Goal: Book appointment/travel/reservation

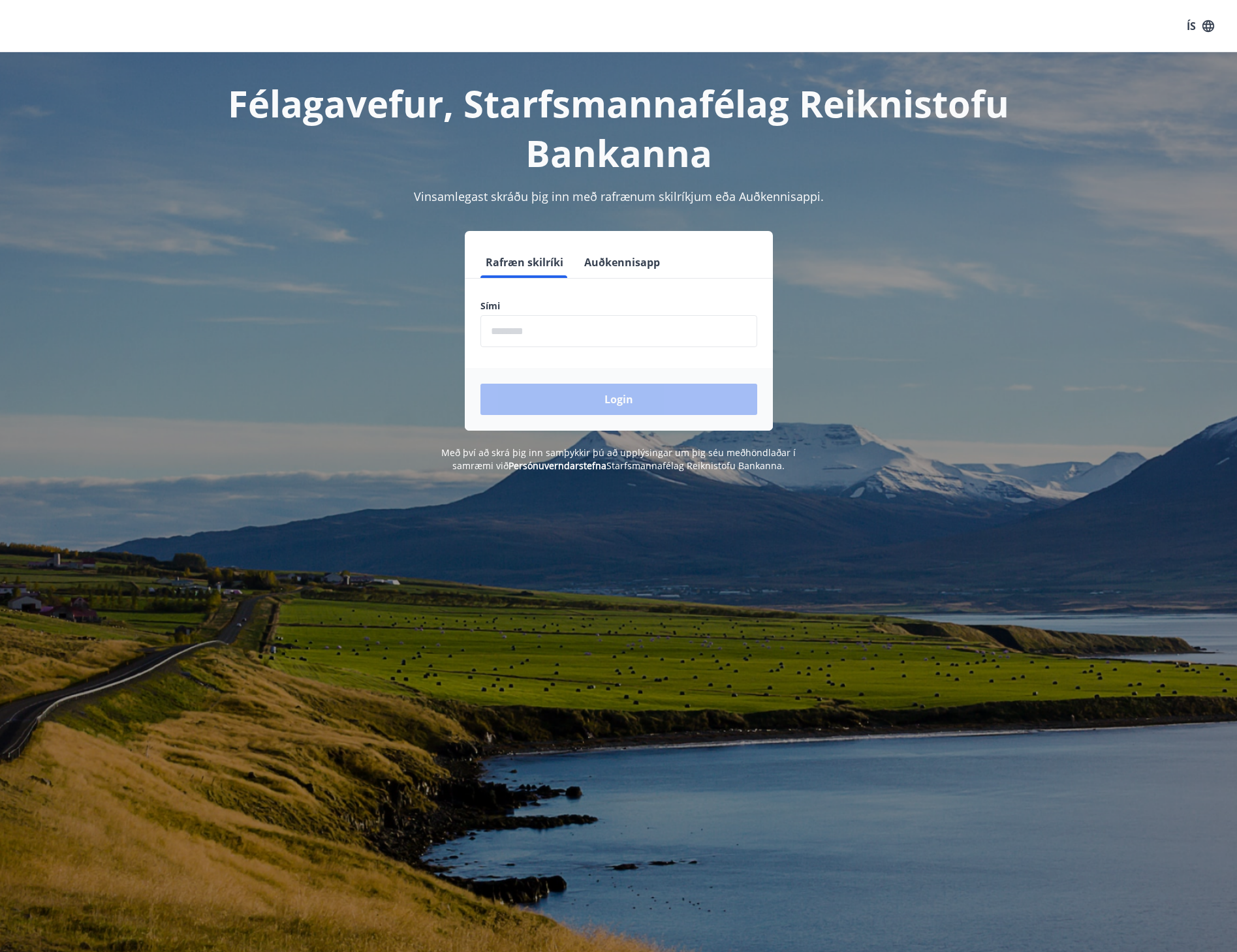
click at [635, 331] on input "phone" at bounding box center [618, 331] width 277 height 32
click at [618, 400] on div "Login" at bounding box center [618, 399] width 308 height 63
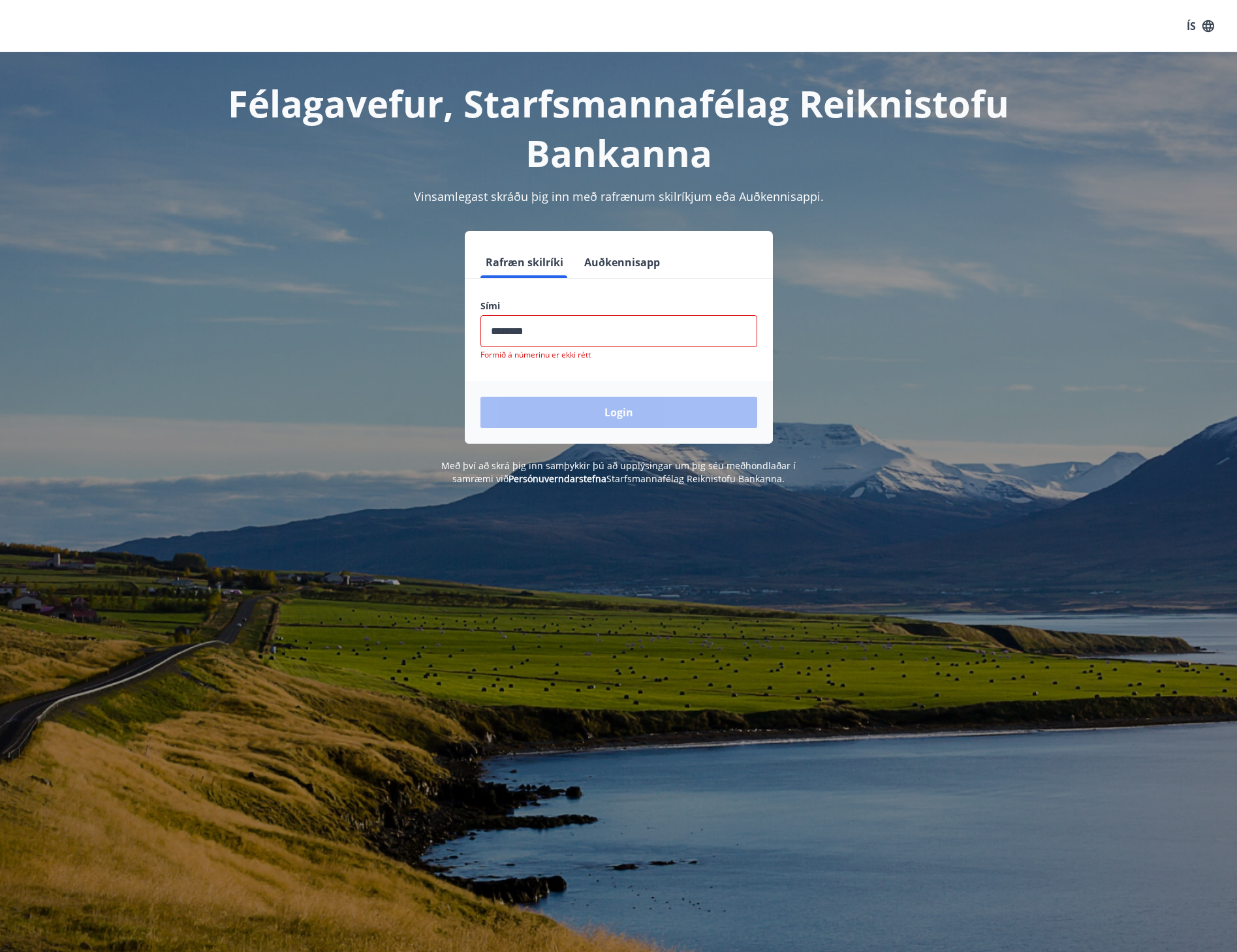
click at [574, 334] on input "phone" at bounding box center [618, 331] width 277 height 32
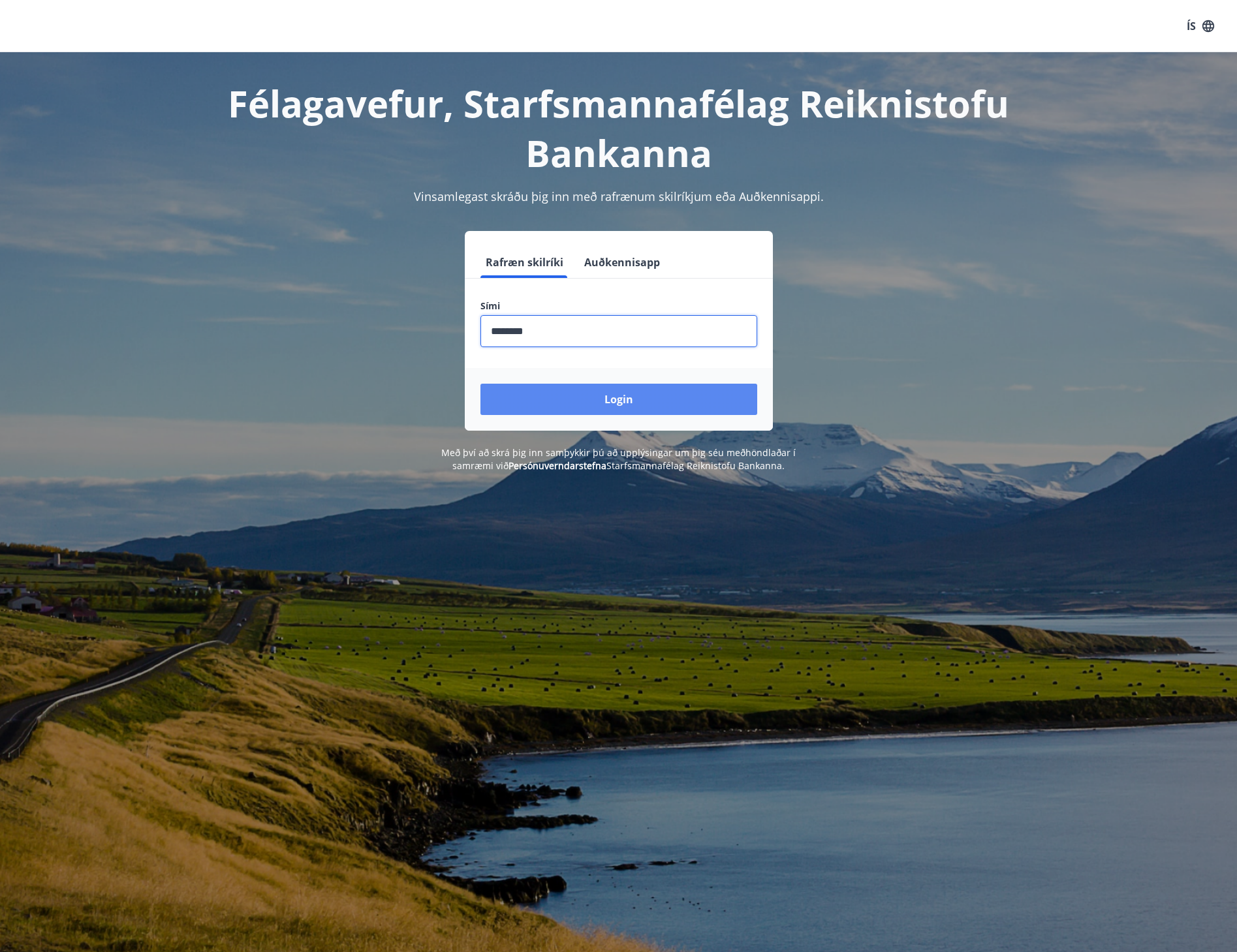
type input "********"
click at [602, 390] on button "Login" at bounding box center [618, 400] width 277 height 31
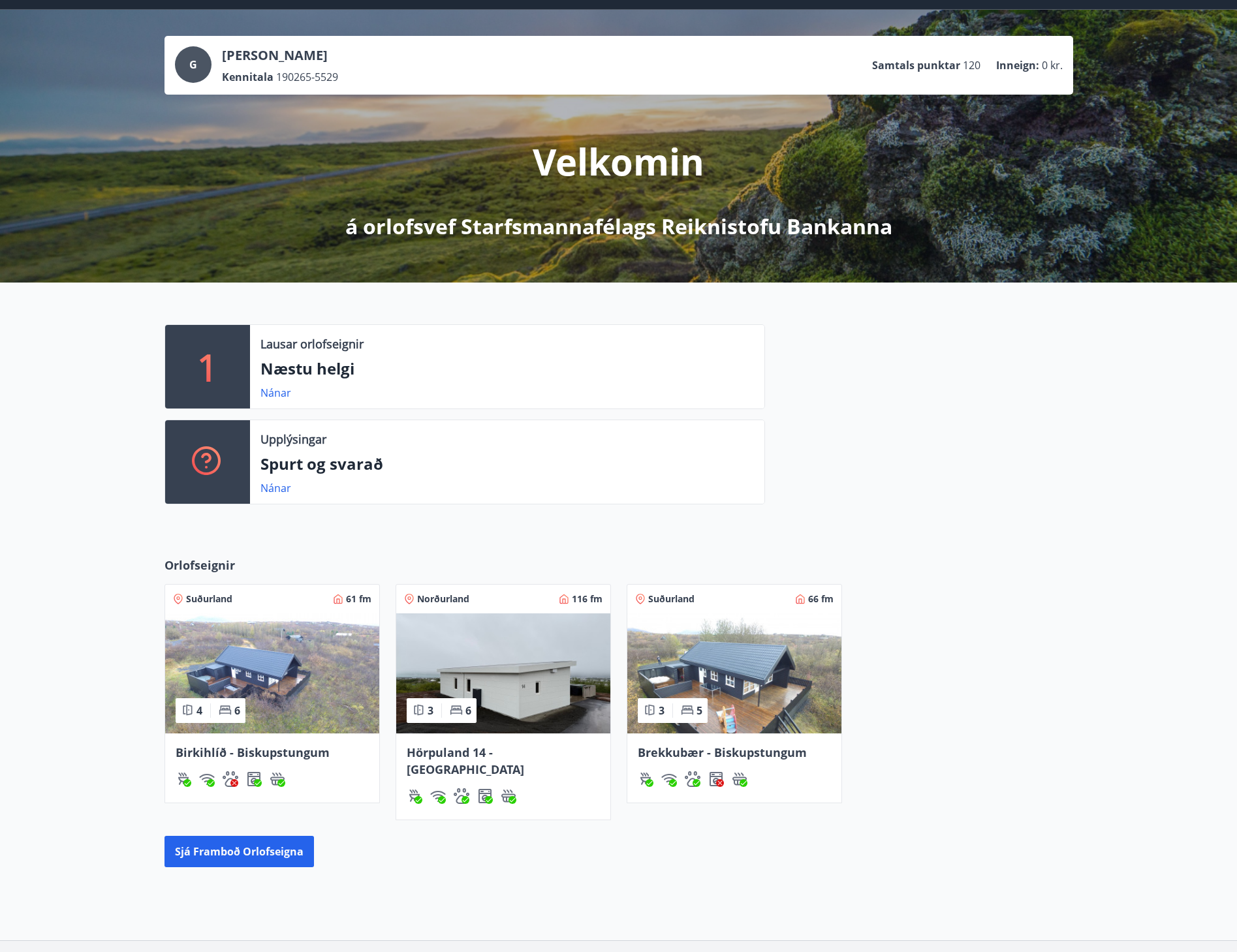
scroll to position [124, 0]
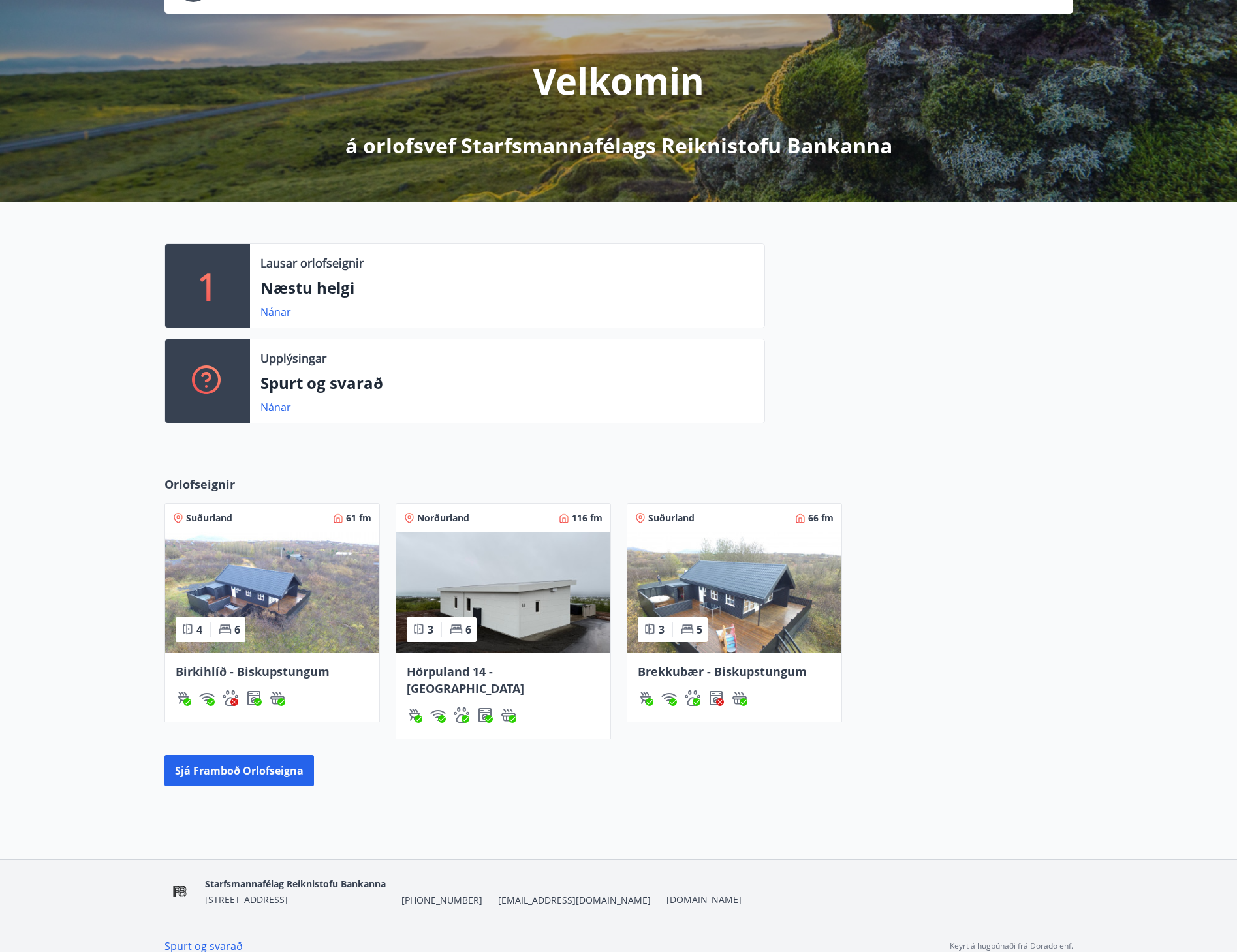
click at [815, 582] on img at bounding box center [735, 592] width 214 height 120
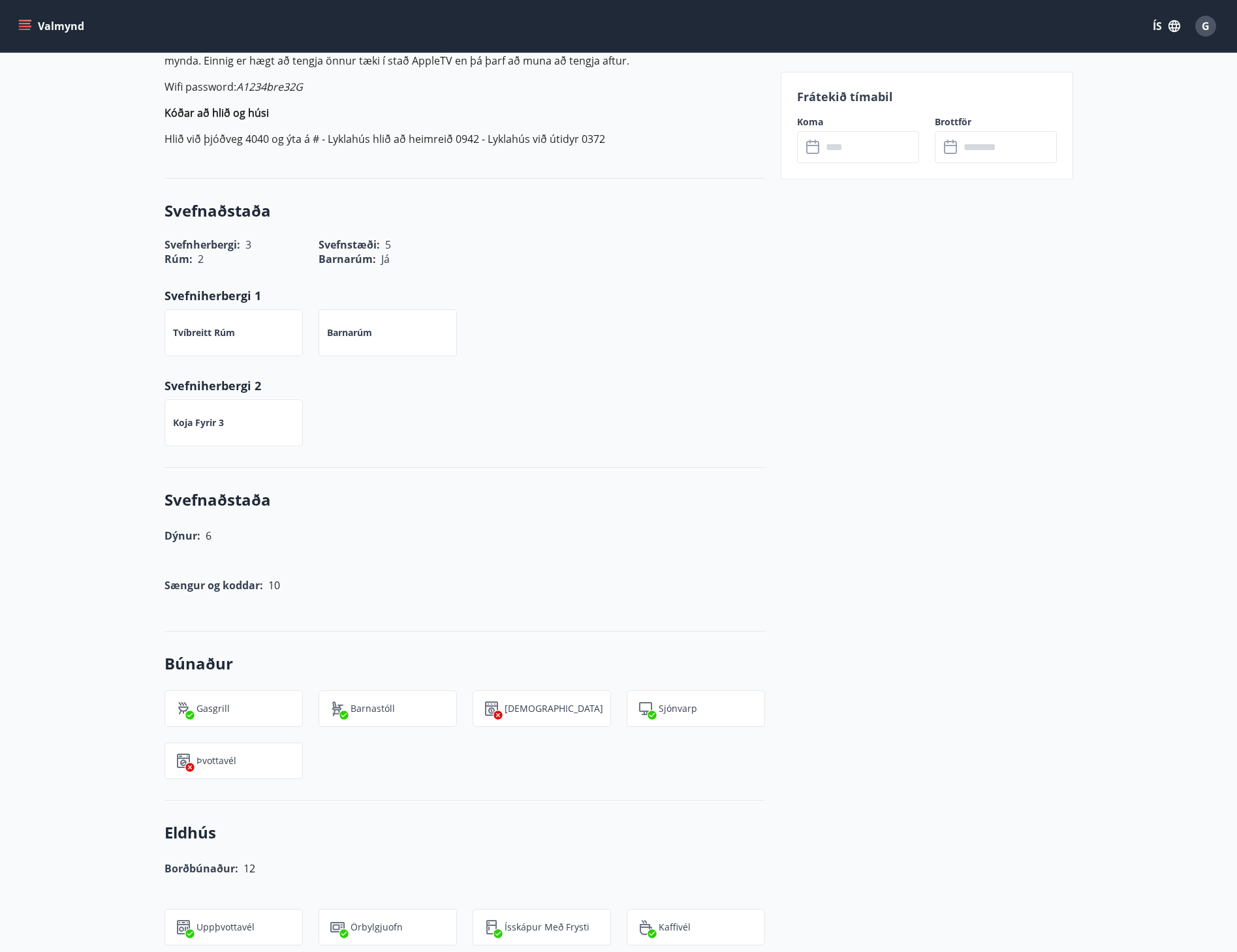
scroll to position [783, 0]
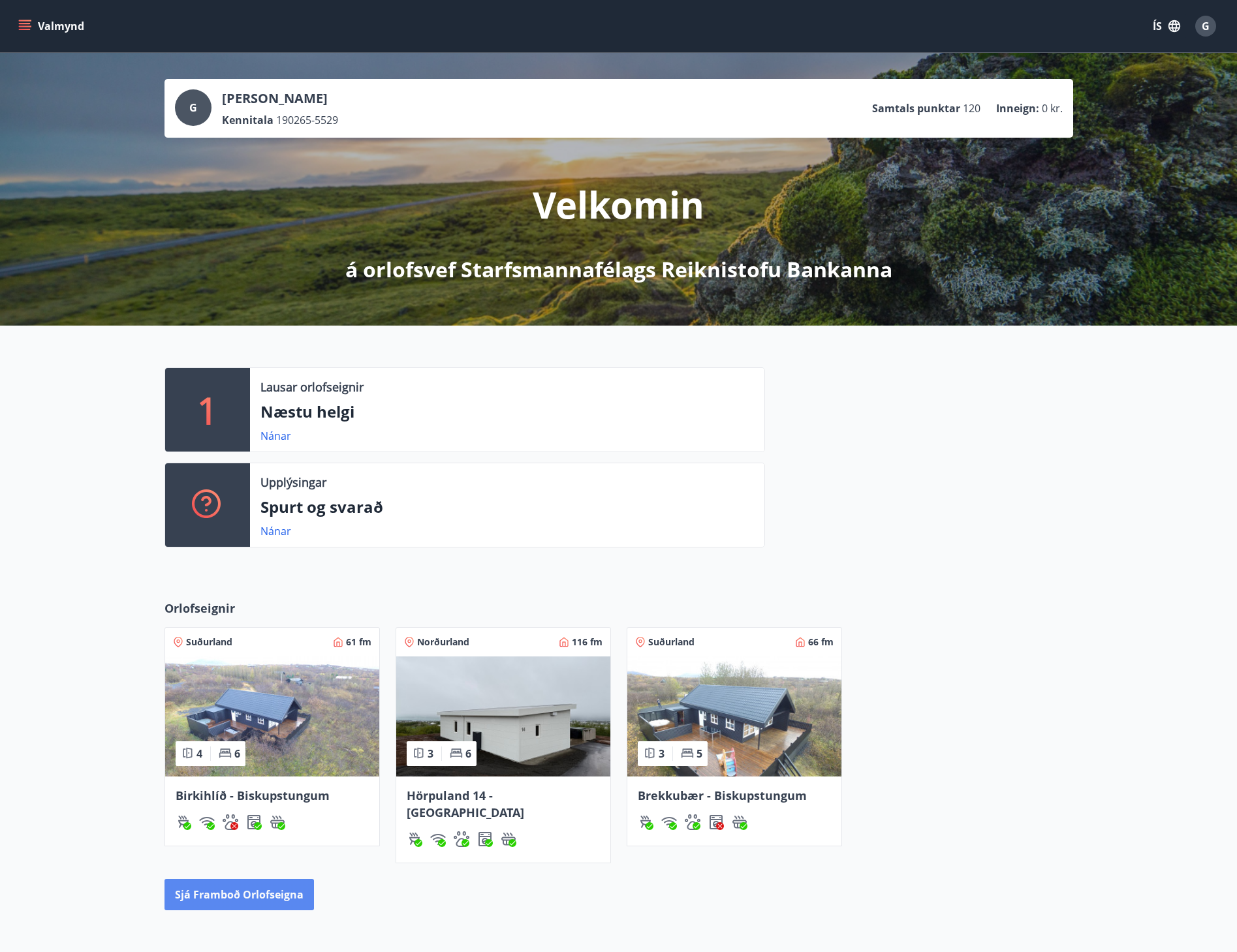
click at [260, 879] on button "Sjá framboð orlofseigna" at bounding box center [239, 894] width 149 height 31
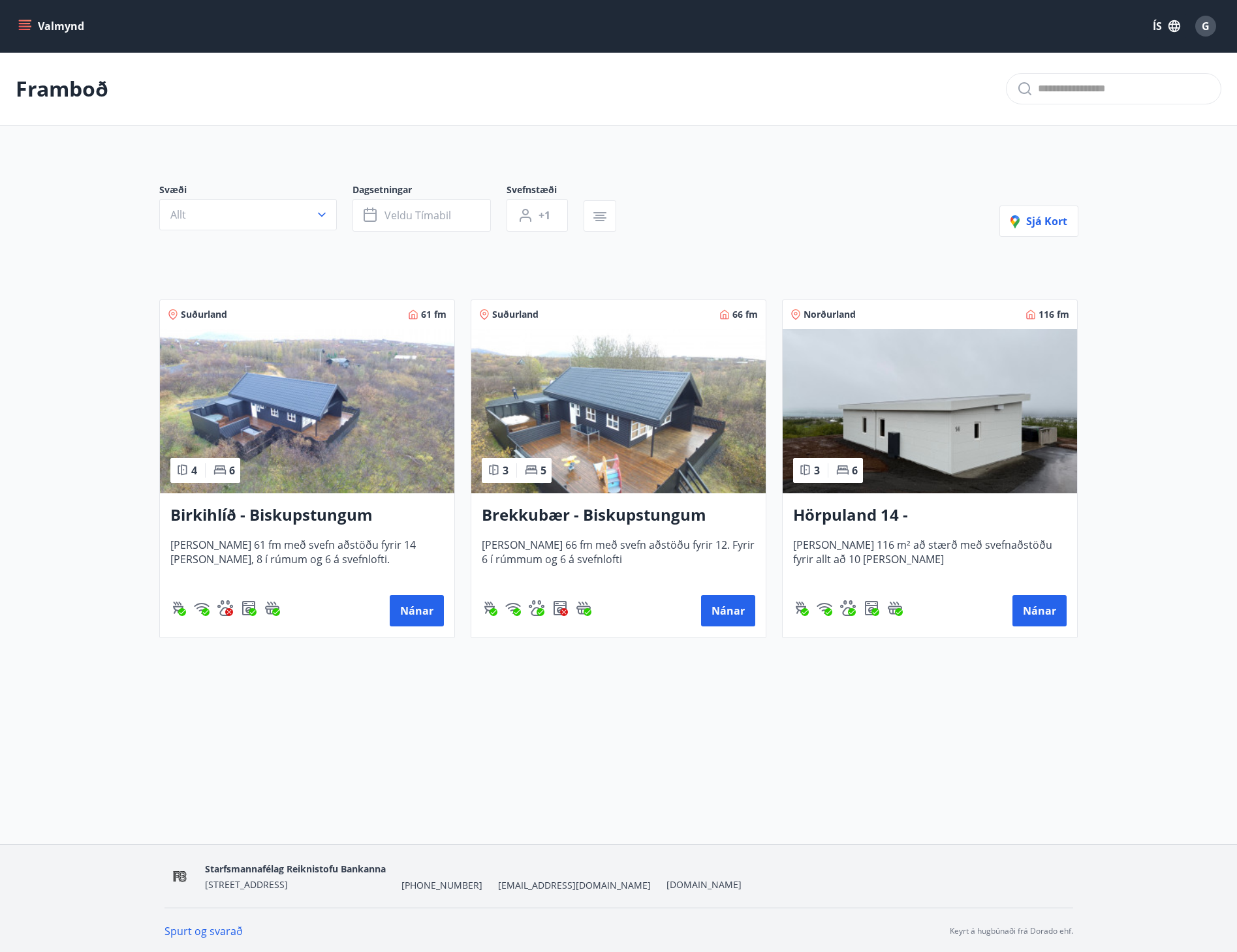
click at [28, 25] on icon "menu" at bounding box center [24, 26] width 13 height 13
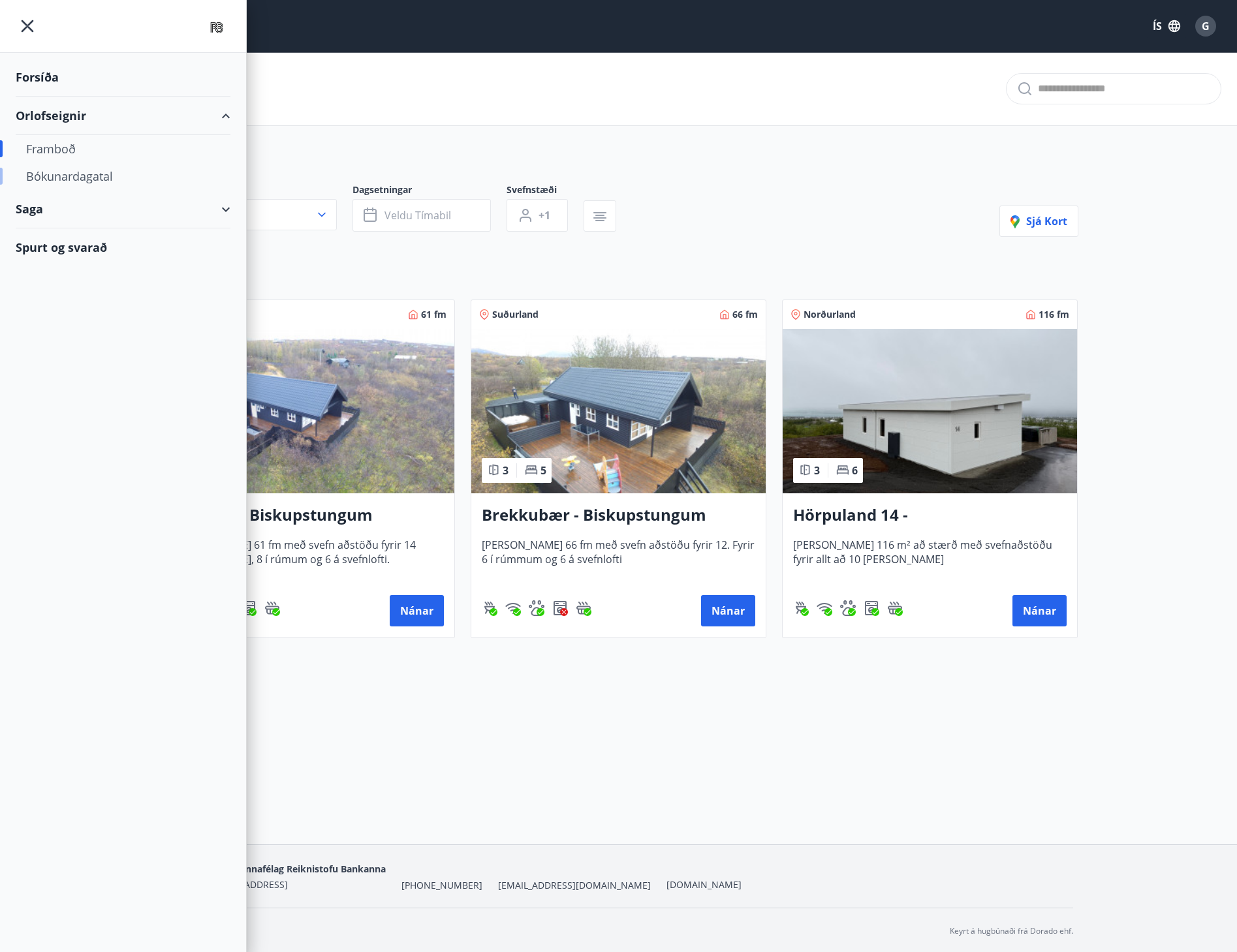
click at [74, 174] on div "Bókunardagatal" at bounding box center [123, 176] width 194 height 28
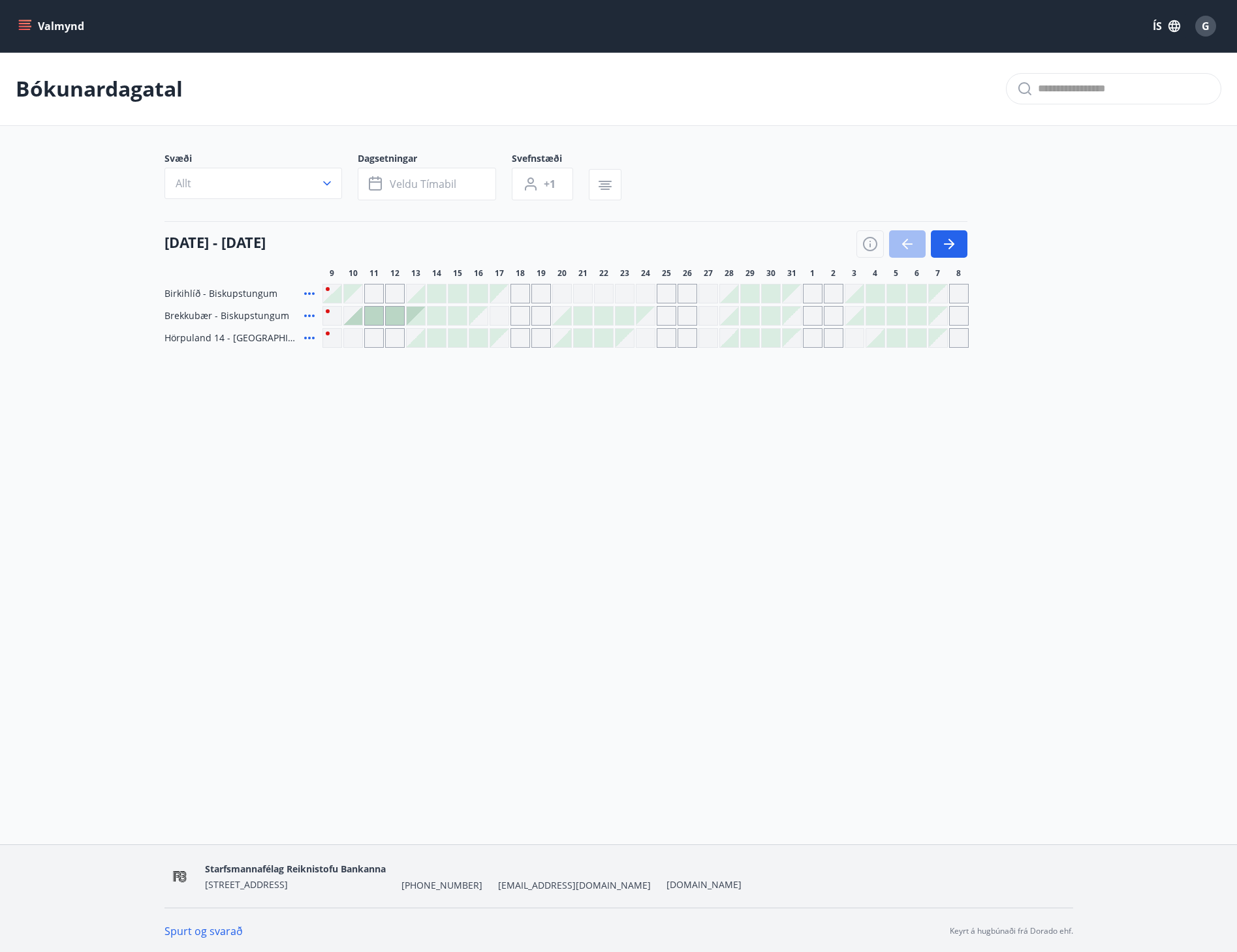
click at [382, 297] on div "Gráir dagar eru ekki bókanlegir" at bounding box center [374, 293] width 20 height 20
click at [393, 299] on div "Gráir dagar eru ekki bókanlegir" at bounding box center [394, 293] width 20 height 20
click at [953, 243] on icon "button" at bounding box center [949, 244] width 16 height 16
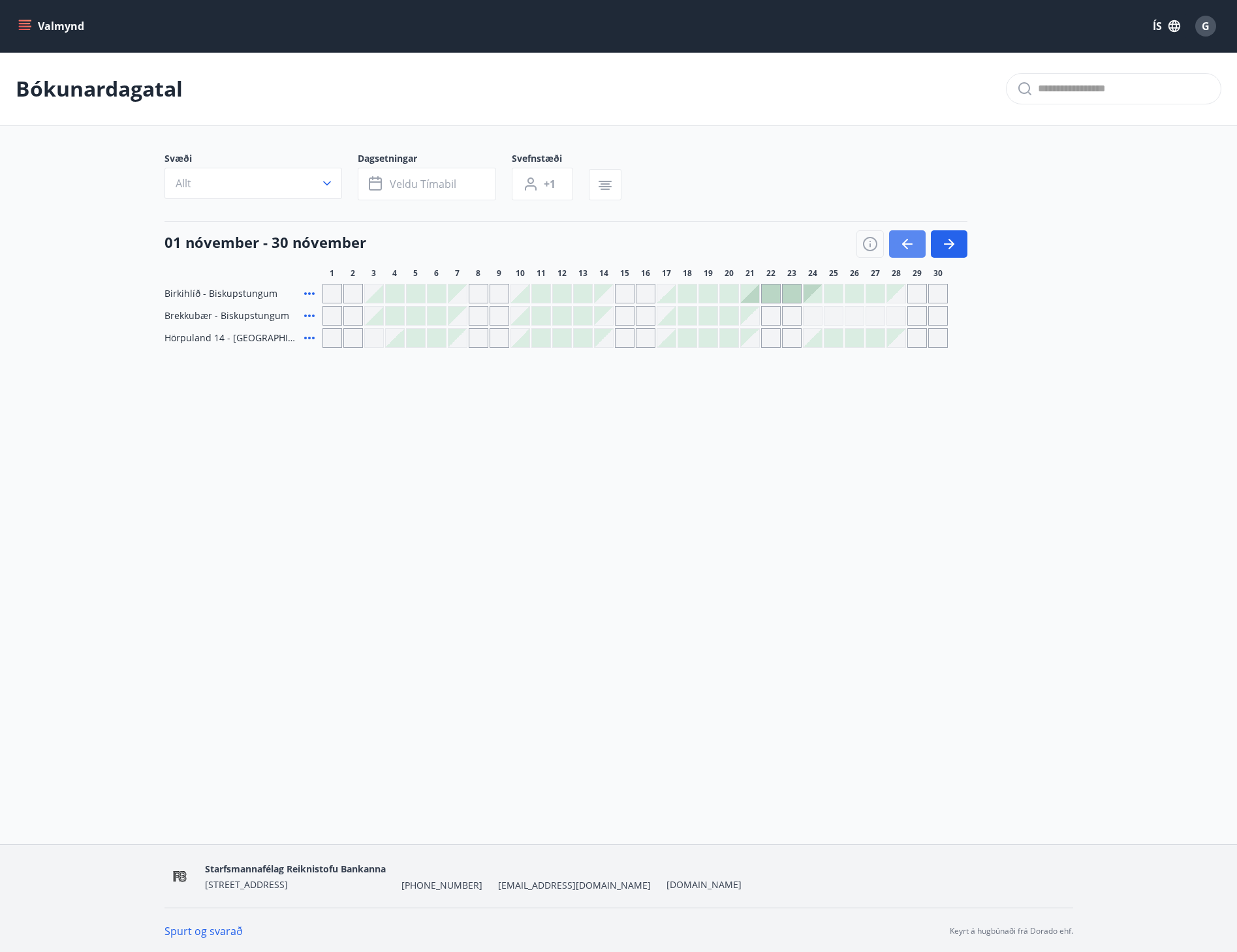
click at [906, 246] on icon "button" at bounding box center [907, 244] width 16 height 16
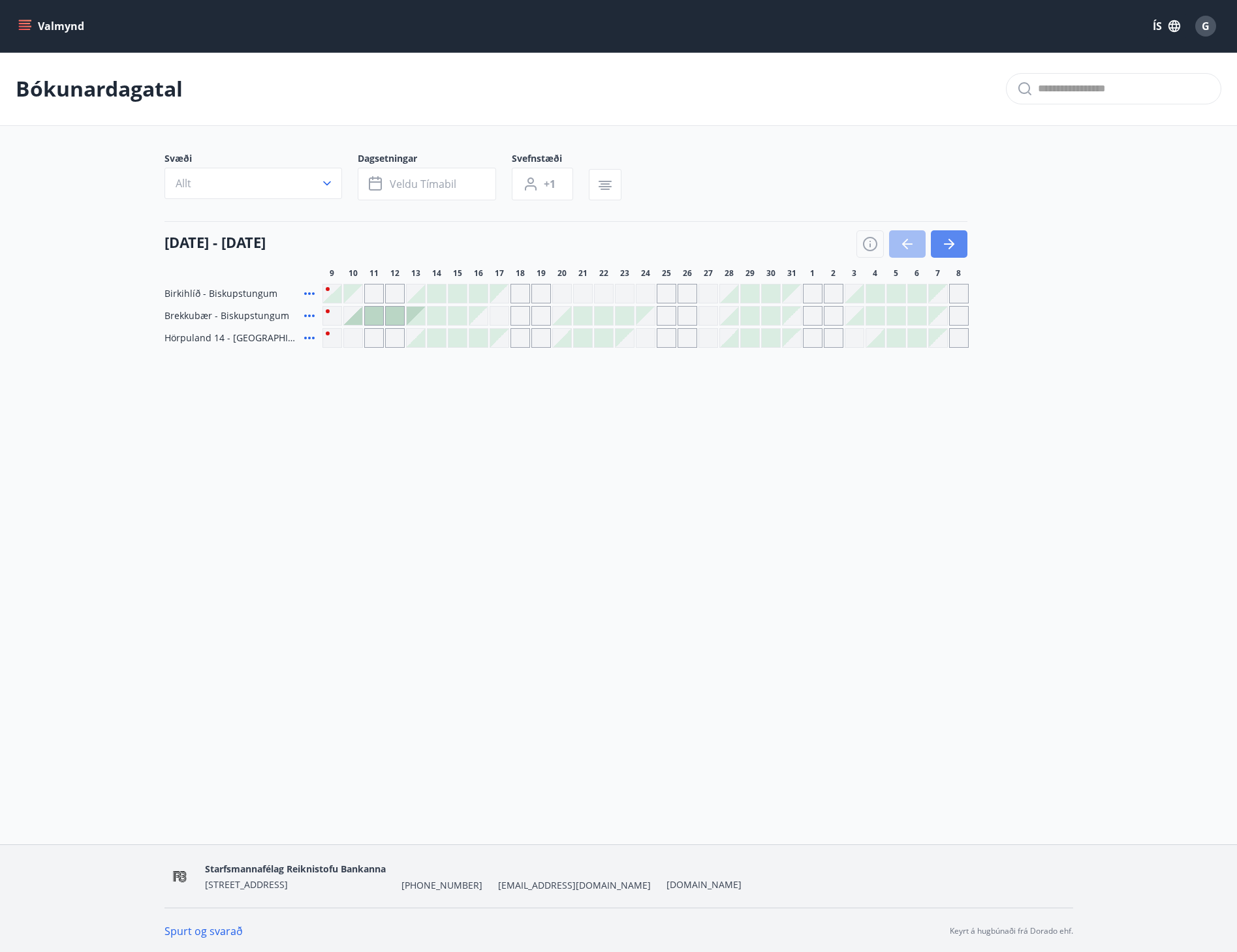
click at [954, 245] on icon "button" at bounding box center [949, 244] width 16 height 16
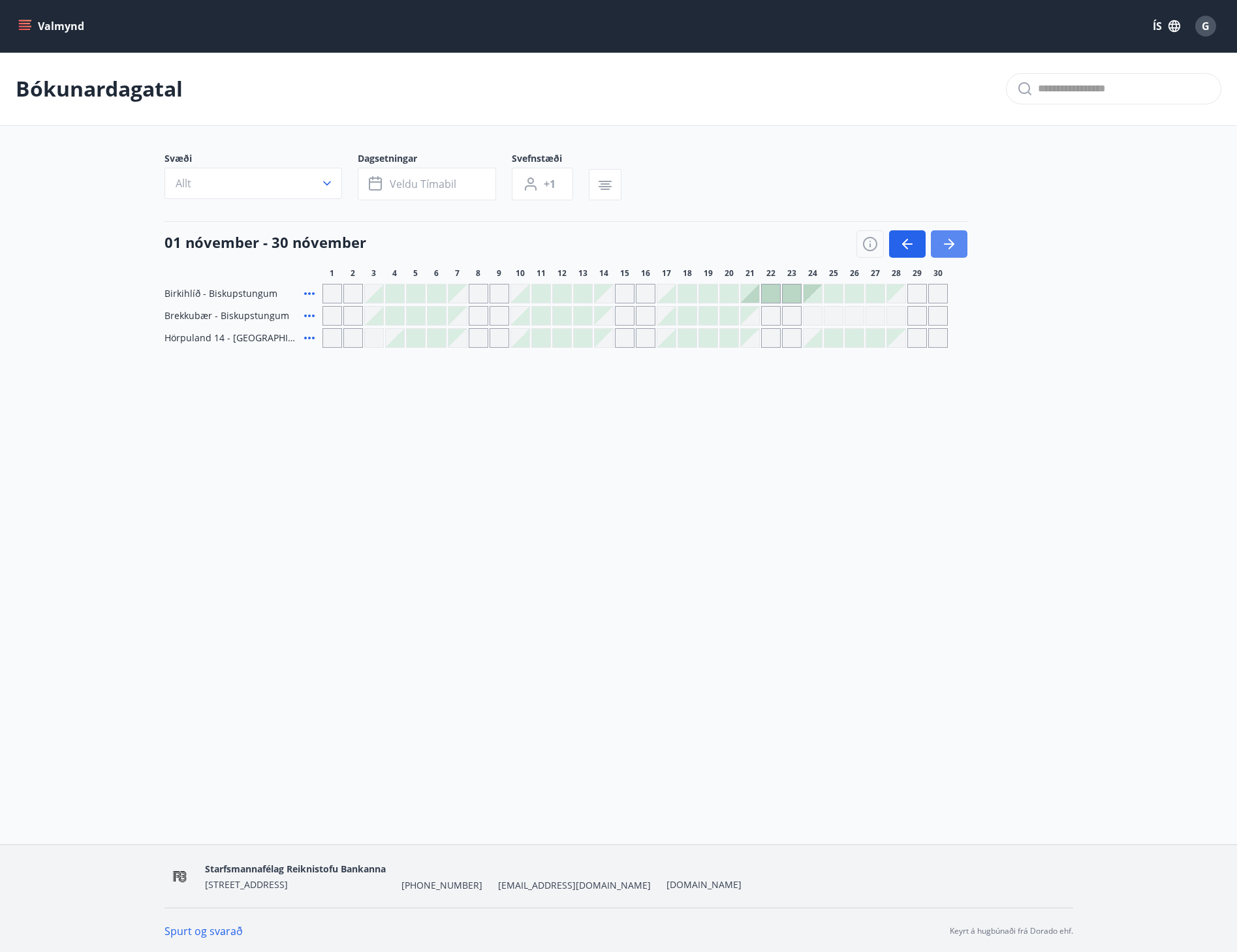
click at [944, 244] on icon "button" at bounding box center [949, 244] width 10 height 2
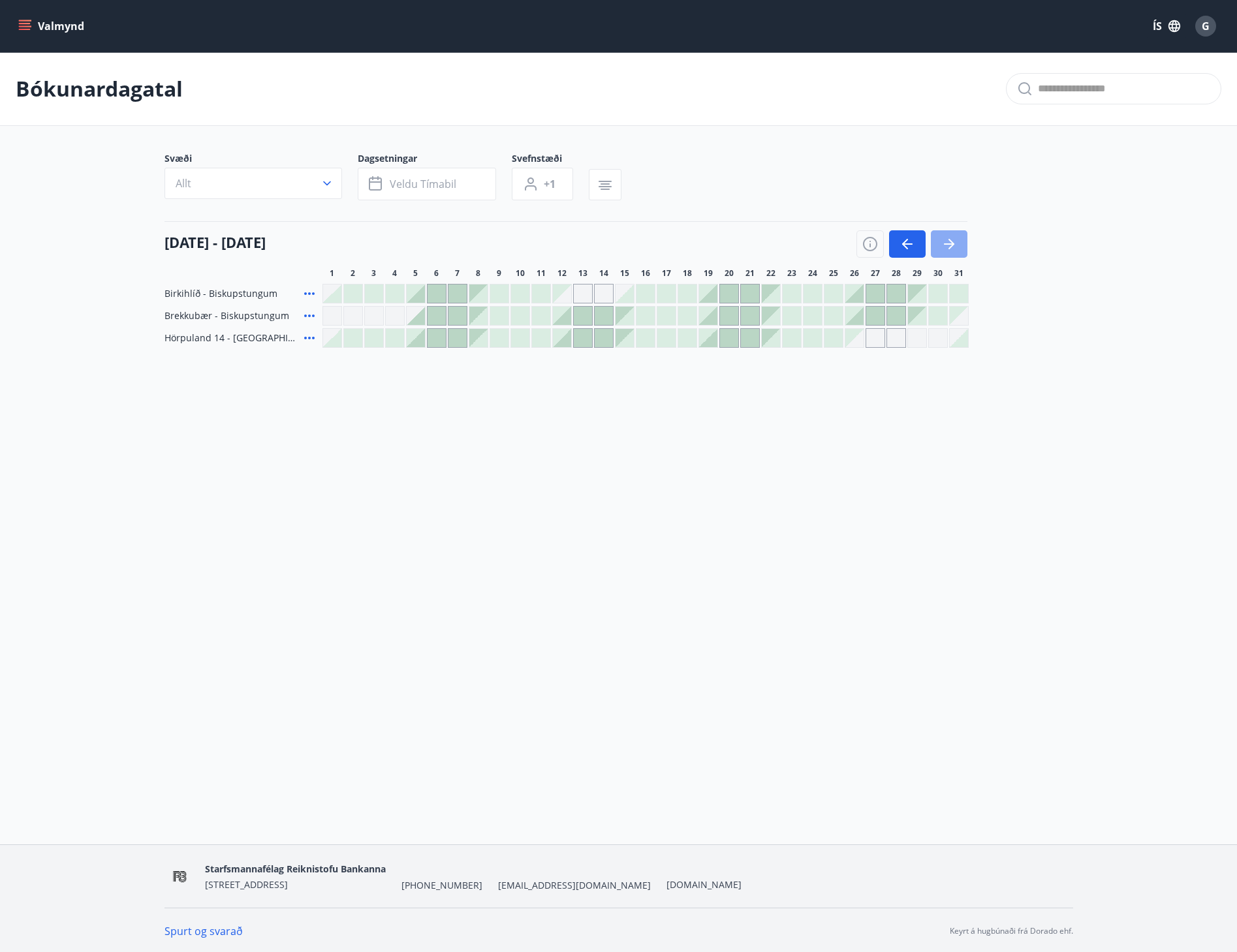
click at [954, 239] on icon "button" at bounding box center [949, 244] width 16 height 16
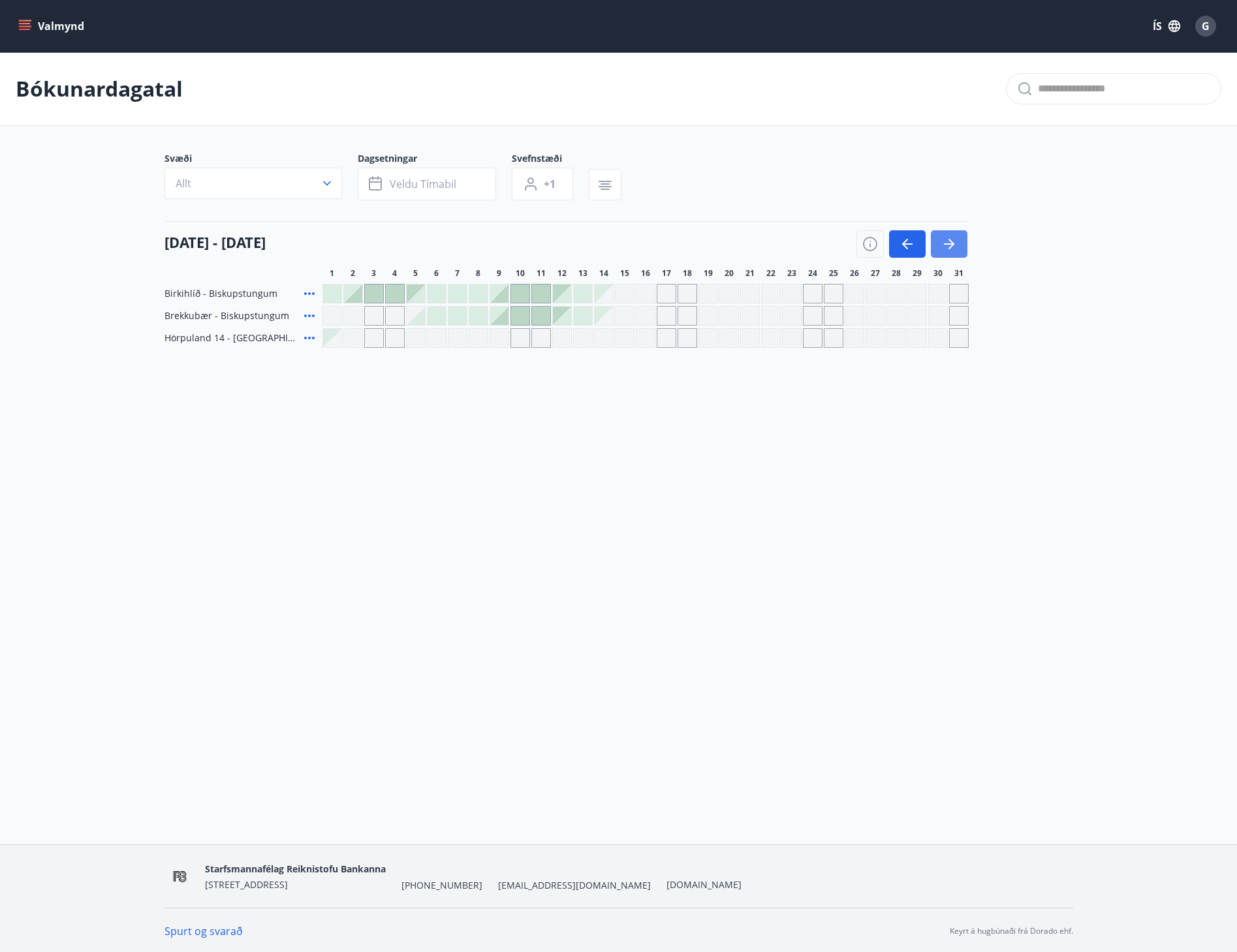
click at [953, 240] on icon "button" at bounding box center [949, 244] width 16 height 16
click at [951, 241] on icon "button" at bounding box center [949, 244] width 16 height 16
click at [943, 242] on icon "button" at bounding box center [949, 244] width 16 height 16
click at [943, 243] on icon "button" at bounding box center [949, 244] width 16 height 16
